Goal: Find specific page/section: Find specific page/section

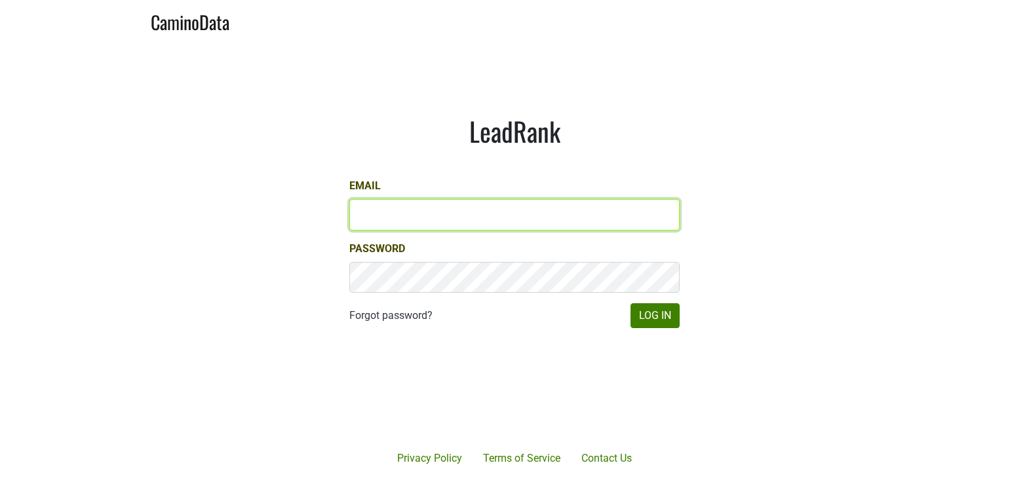
type input "matt@dumol.com"
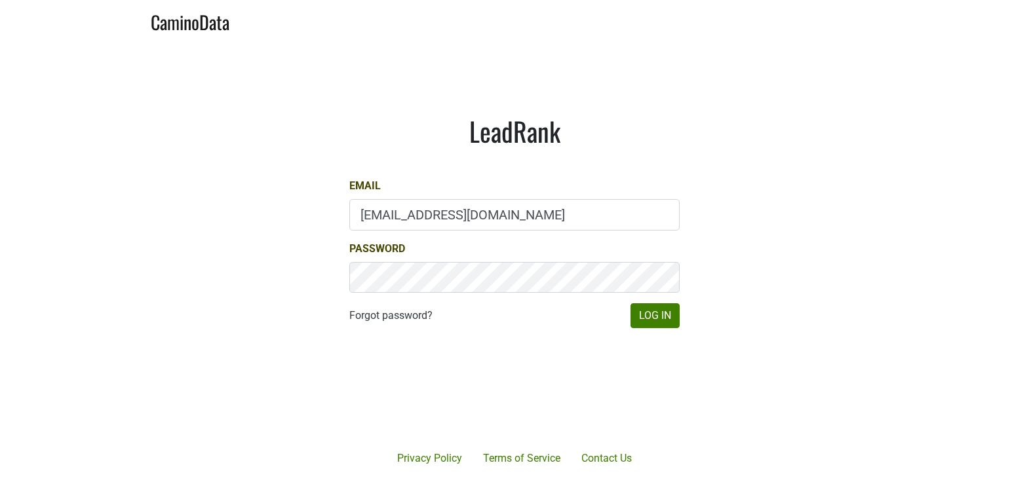
click at [628, 310] on div "Forgot password? Log In" at bounding box center [514, 315] width 330 height 25
click at [643, 315] on button "Log In" at bounding box center [654, 315] width 49 height 25
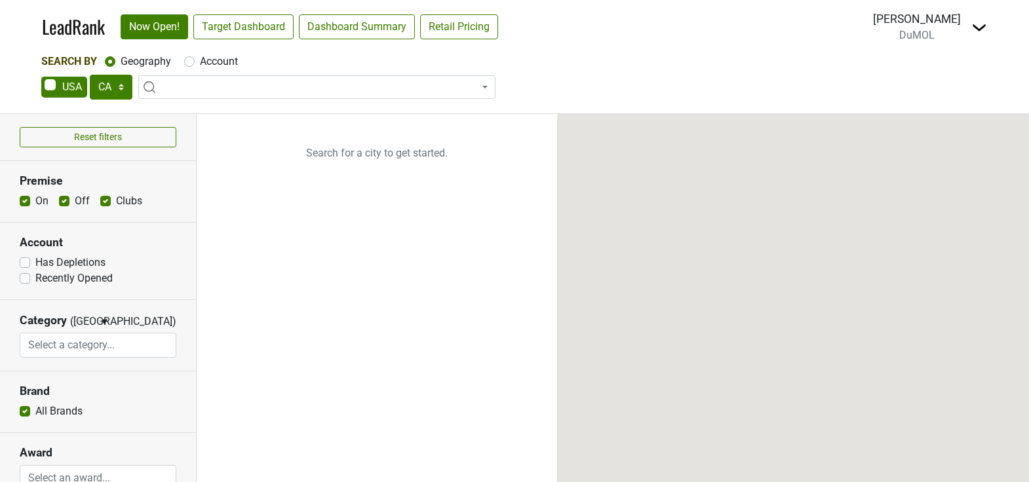
select select "CA"
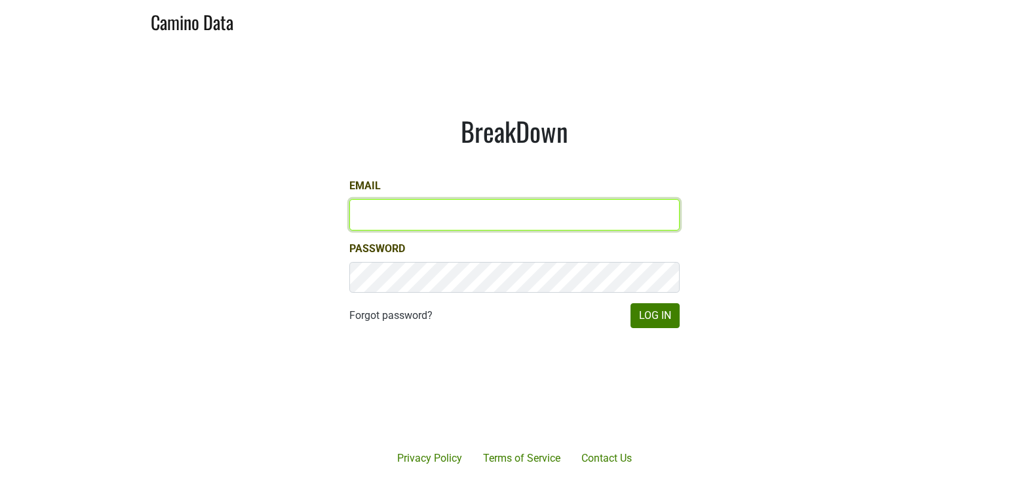
type input "matt@dumol.com"
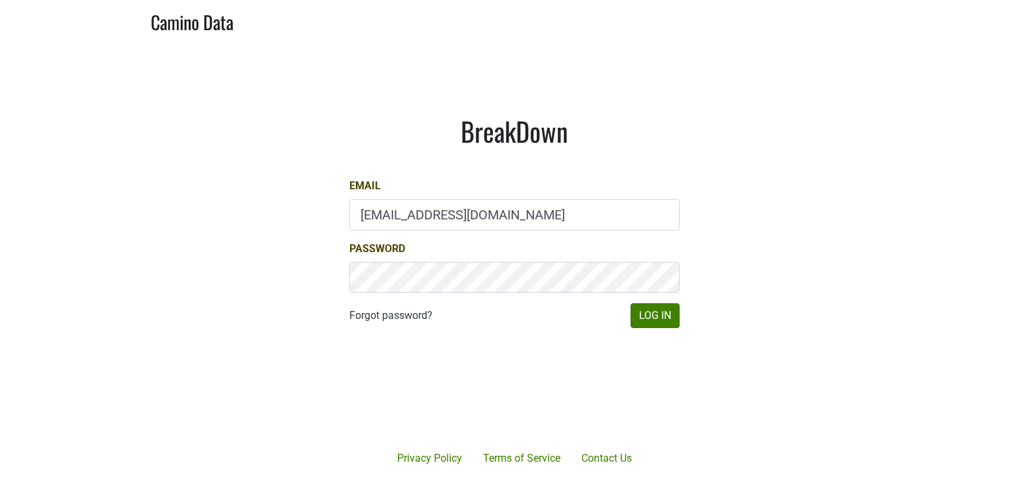
click at [647, 330] on div "BreakDown Email matt@dumol.com Password Forgot password? Log In" at bounding box center [514, 222] width 393 height 277
click at [649, 315] on button "Log In" at bounding box center [654, 315] width 49 height 25
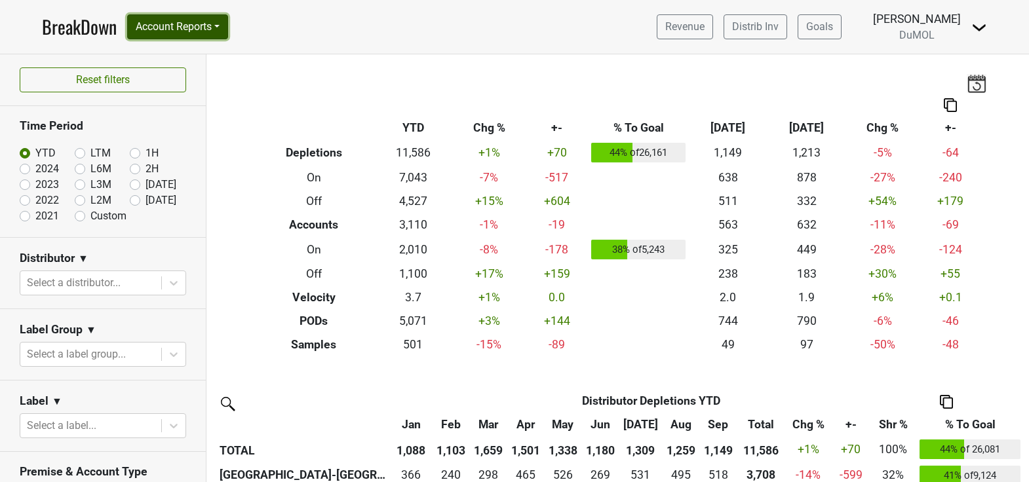
click at [211, 33] on button "Account Reports" at bounding box center [177, 26] width 101 height 25
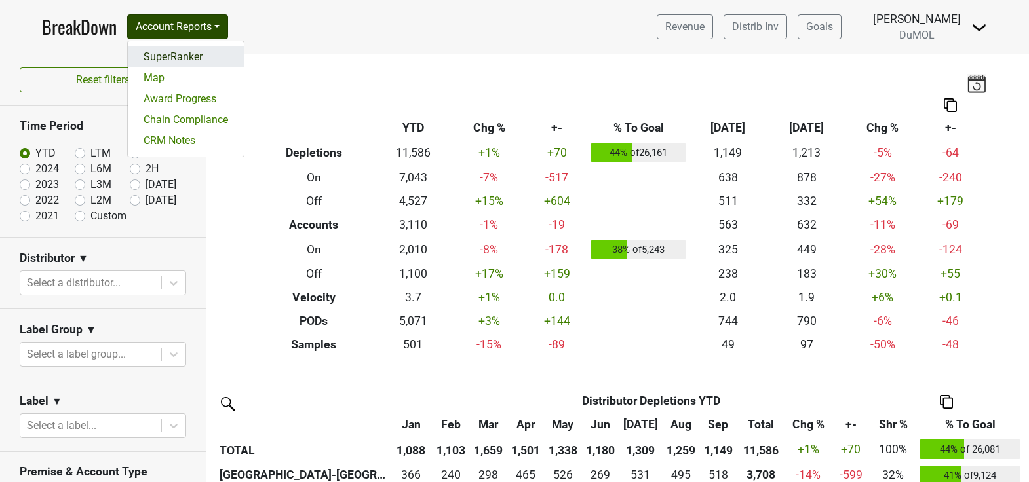
click at [197, 56] on link "SuperRanker" at bounding box center [186, 57] width 116 height 21
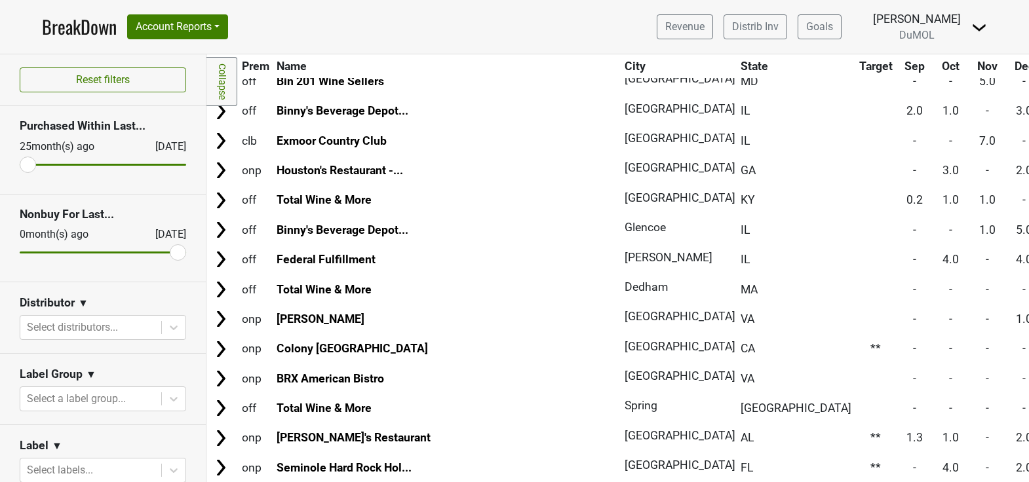
scroll to position [7136, 0]
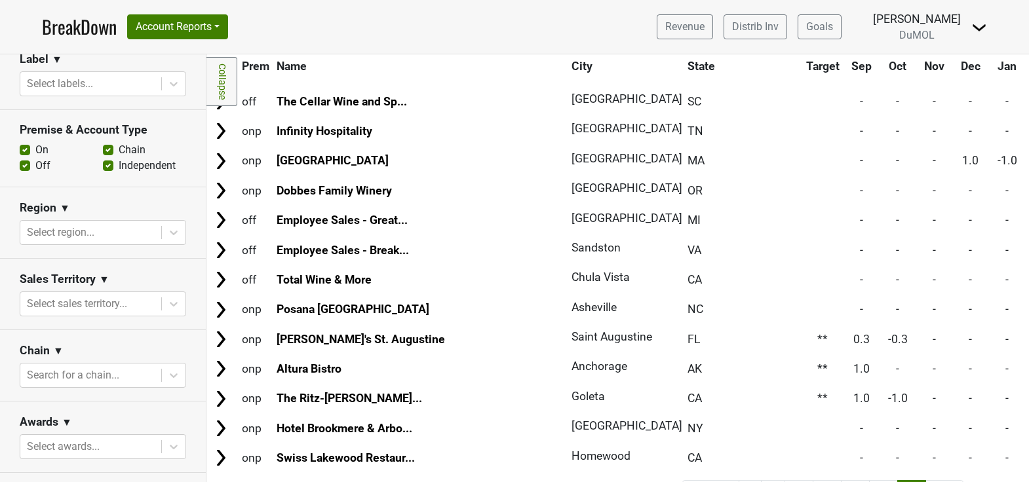
scroll to position [0, 0]
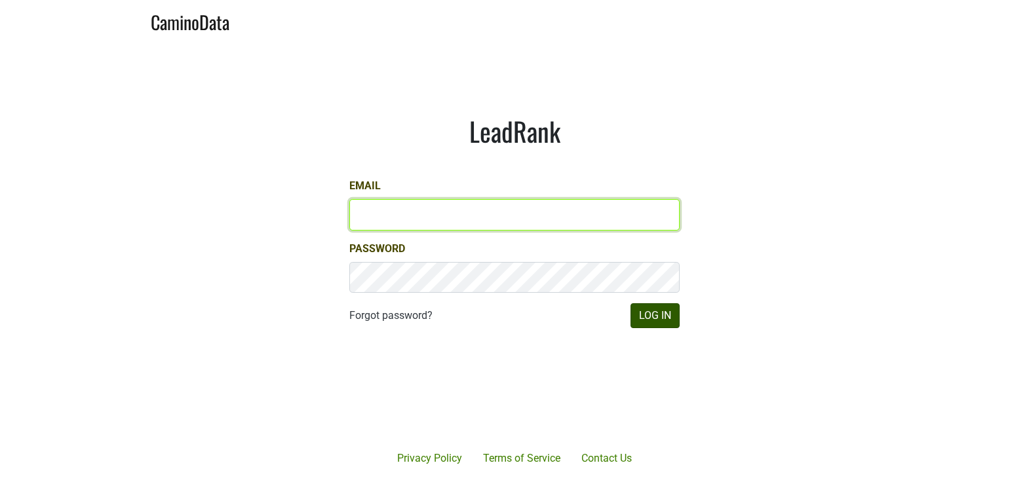
type input "matt@dumol.com"
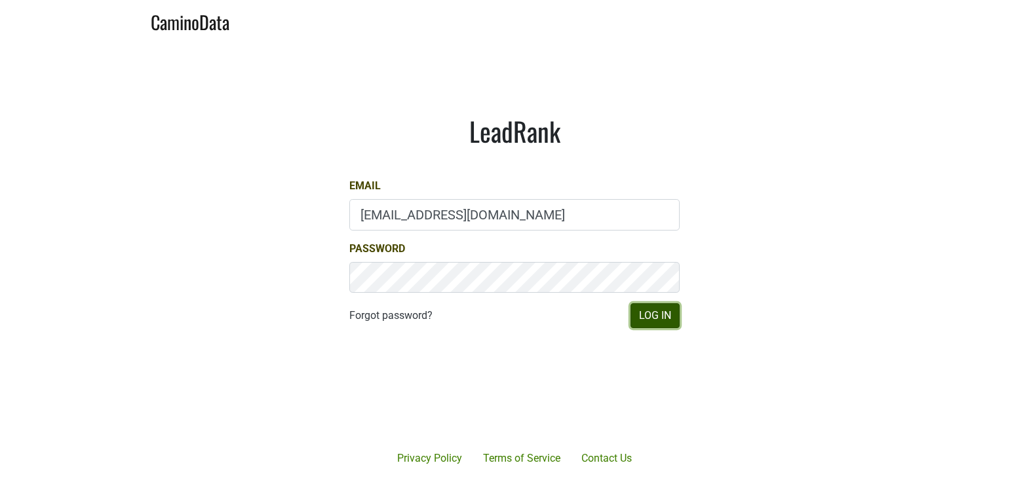
click at [670, 306] on button "Log In" at bounding box center [654, 315] width 49 height 25
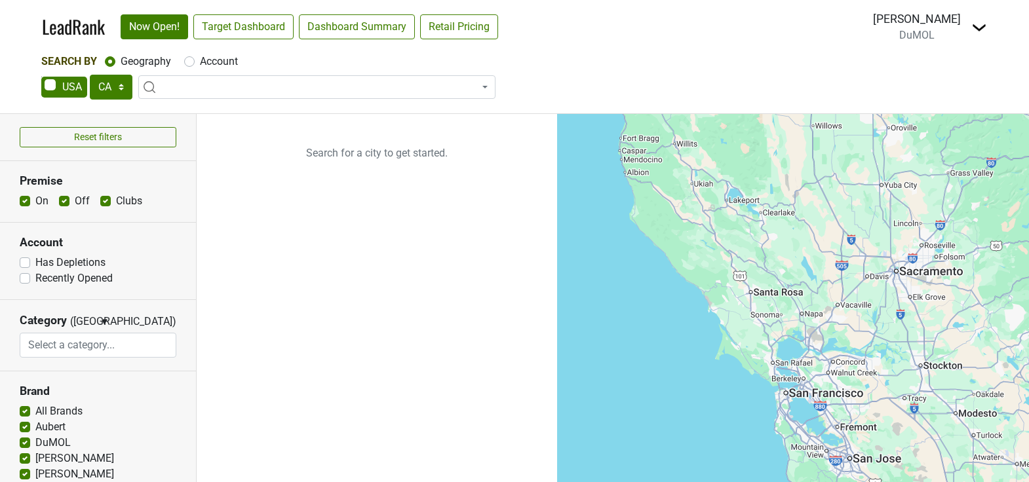
select select "CA"
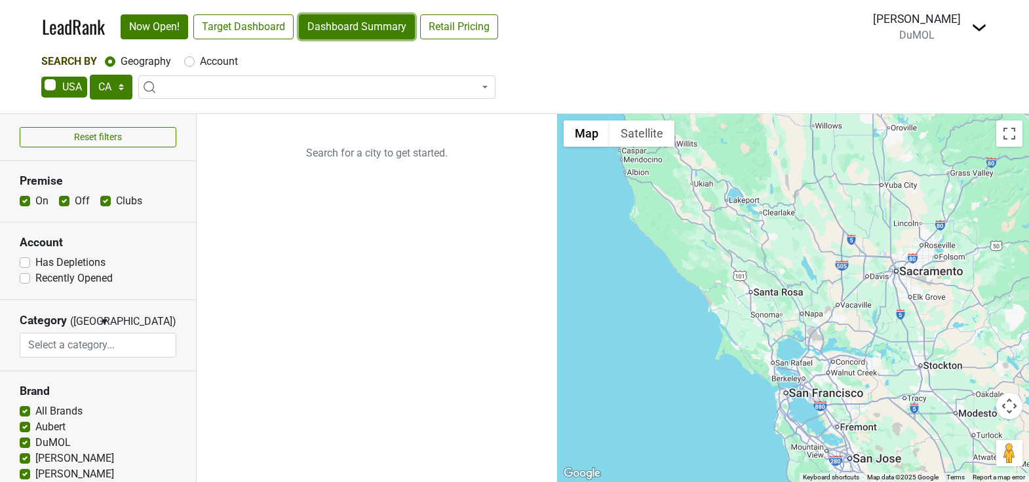
click at [379, 26] on link "Dashboard Summary" at bounding box center [357, 26] width 116 height 25
click at [200, 62] on label "Account" at bounding box center [219, 62] width 38 height 16
click at [192, 62] on input "Account" at bounding box center [189, 60] width 10 height 13
radio input "true"
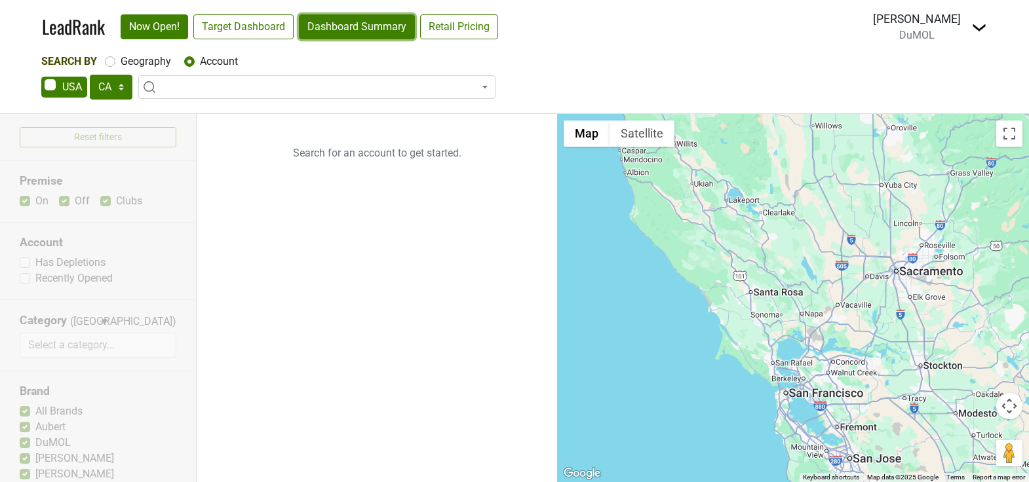
click at [362, 34] on link "Dashboard Summary" at bounding box center [357, 26] width 116 height 25
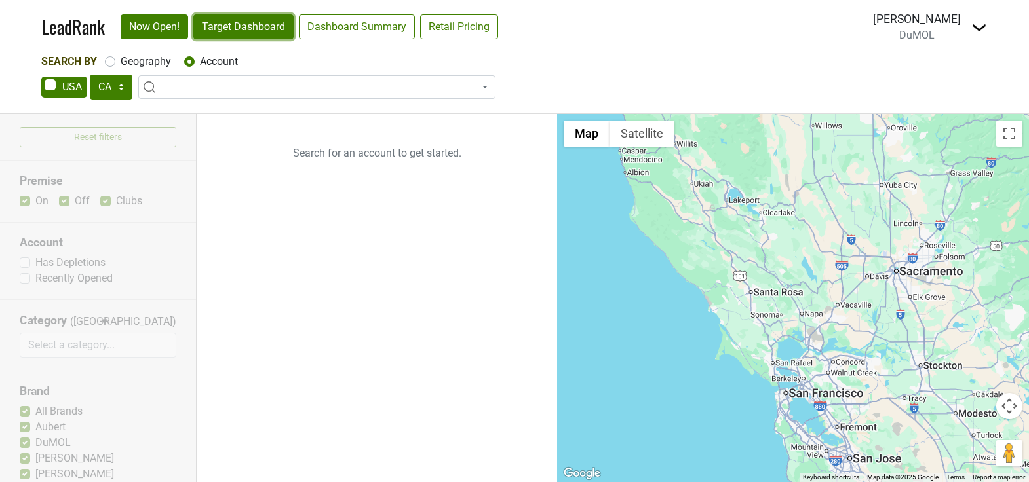
click at [231, 28] on link "Target Dashboard" at bounding box center [243, 26] width 100 height 25
click at [521, 79] on div "AK AL AR AZ CA CO CT DC DE FL [GEOGRAPHIC_DATA] HI IA ID IL IN KS [GEOGRAPHIC_D…" at bounding box center [514, 89] width 946 height 28
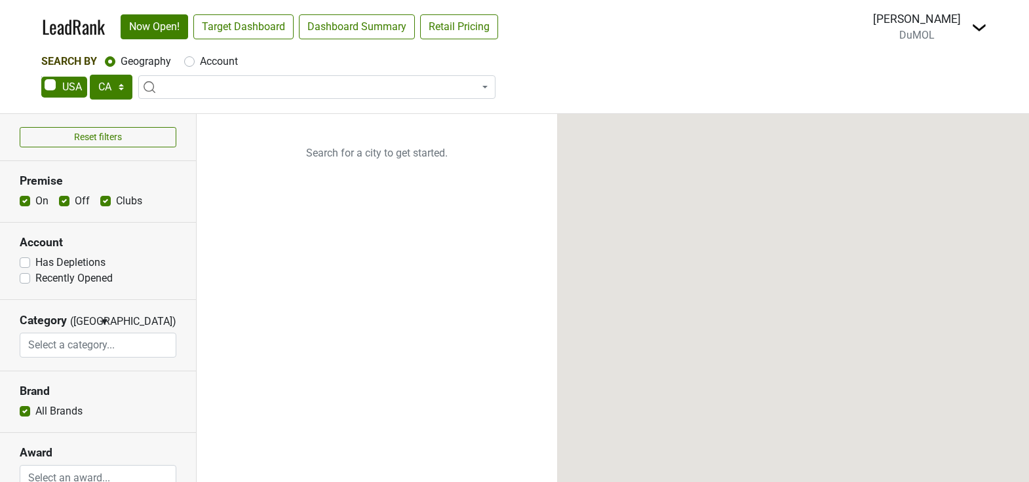
select select "CA"
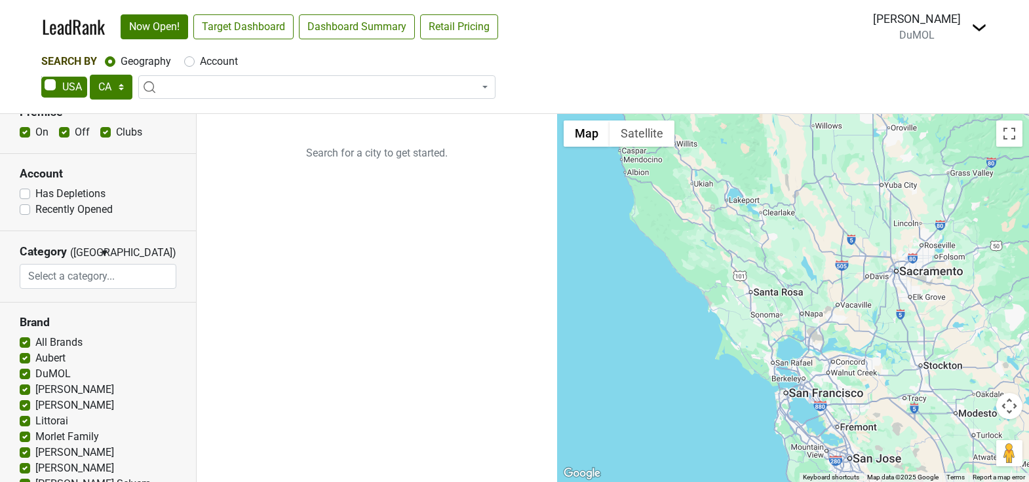
scroll to position [311, 0]
